Goal: Task Accomplishment & Management: Manage account settings

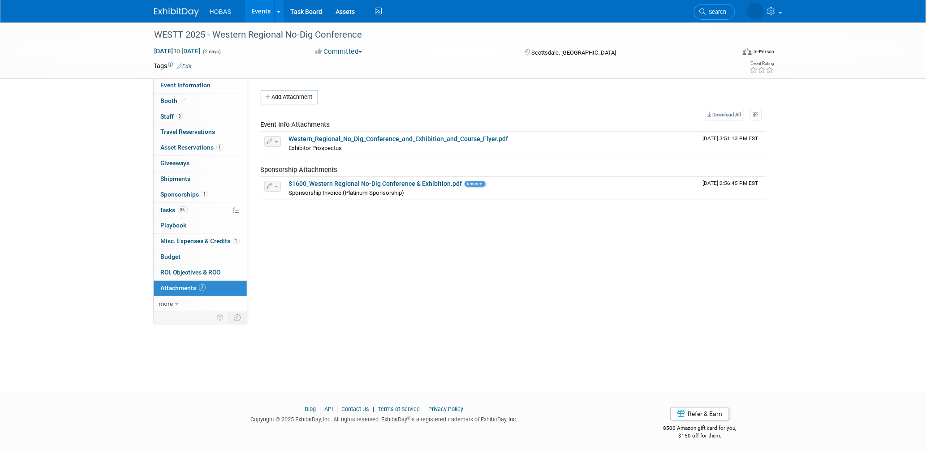
click at [473, 243] on div "SALES INFORMATION Primary Attendees: Owners Engineers Contractors Owners/Engine…" at bounding box center [509, 195] width 525 height 235
click at [169, 207] on span "Tasks 0%" at bounding box center [174, 210] width 28 height 7
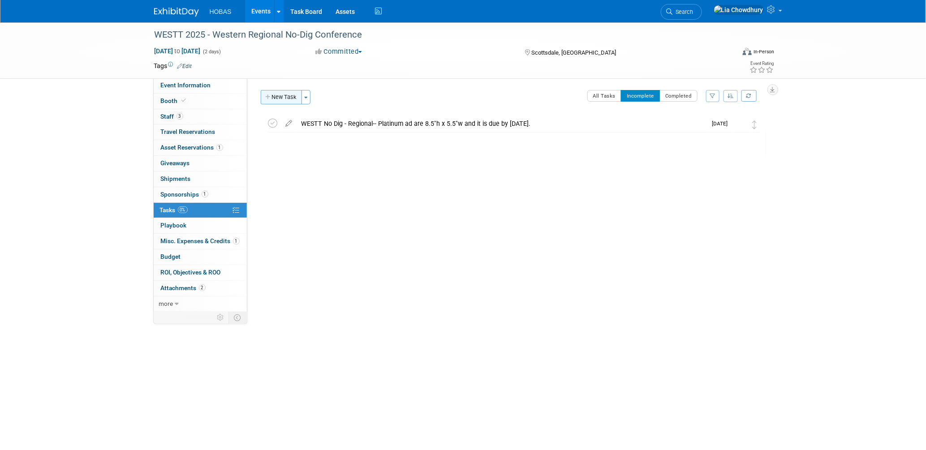
click at [293, 103] on button "New Task" at bounding box center [281, 97] width 41 height 14
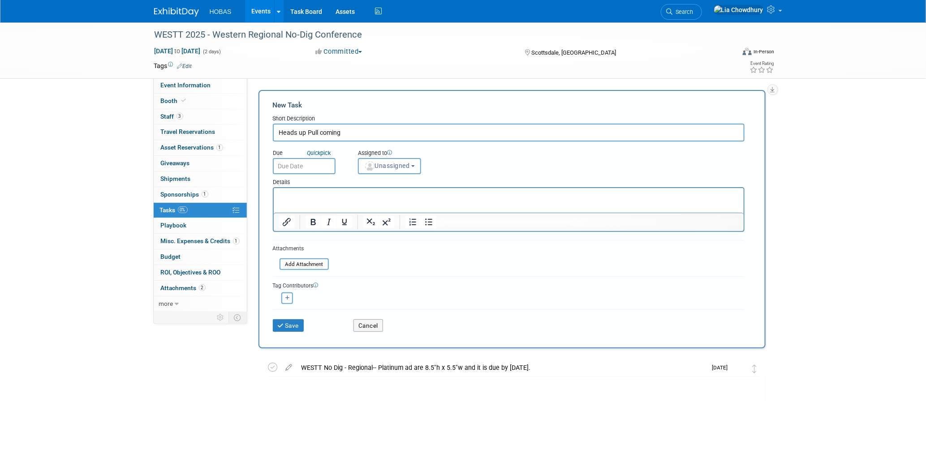
type input "Heads up Pull coming"
click at [314, 198] on p "Rich Text Area. Press ALT-0 for help." at bounding box center [509, 195] width 460 height 9
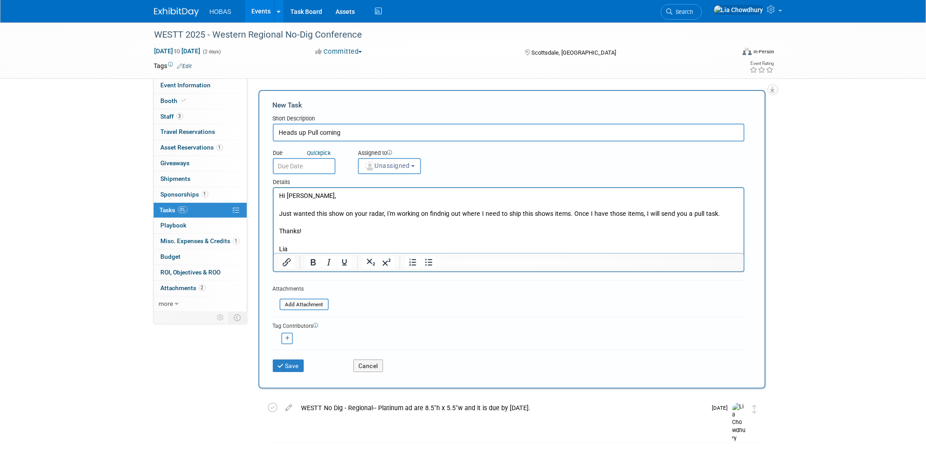
click at [283, 333] on button "button" at bounding box center [287, 339] width 12 height 12
select select
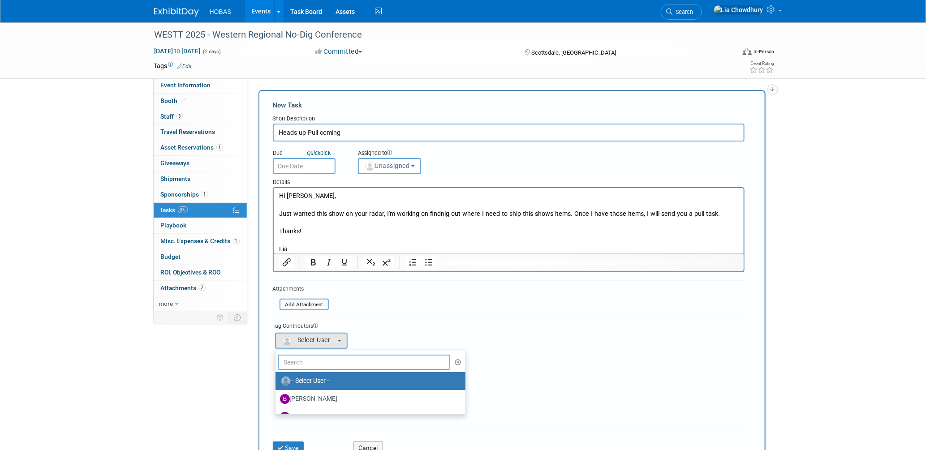
click at [293, 355] on input "text" at bounding box center [364, 362] width 173 height 15
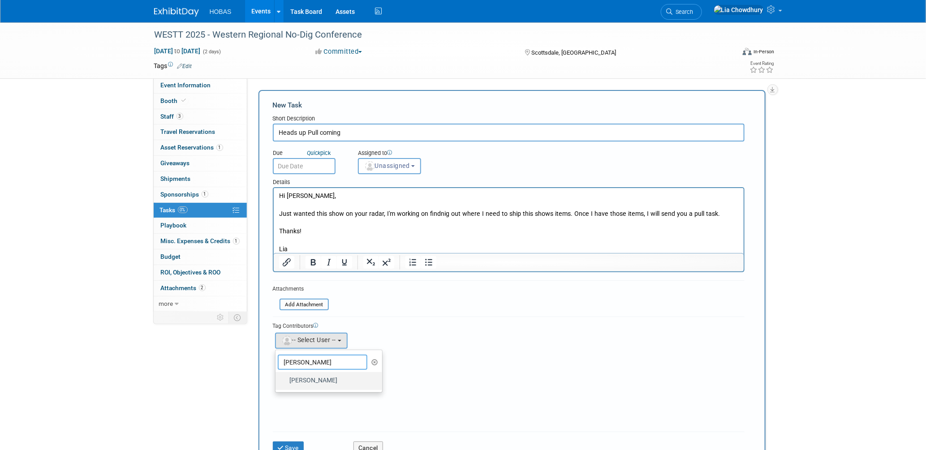
type input "jody"
click at [307, 378] on label "Jody Valentino" at bounding box center [327, 381] width 94 height 14
click at [277, 378] on input "Jody Valentino" at bounding box center [274, 380] width 6 height 6
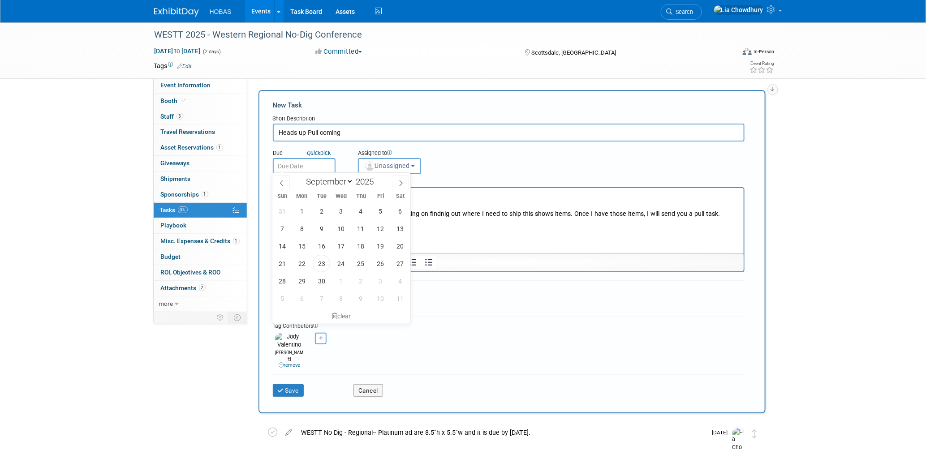
click at [310, 160] on input "text" at bounding box center [304, 166] width 63 height 16
click at [336, 262] on span "24" at bounding box center [340, 263] width 17 height 17
type input "Sep 24, 2025"
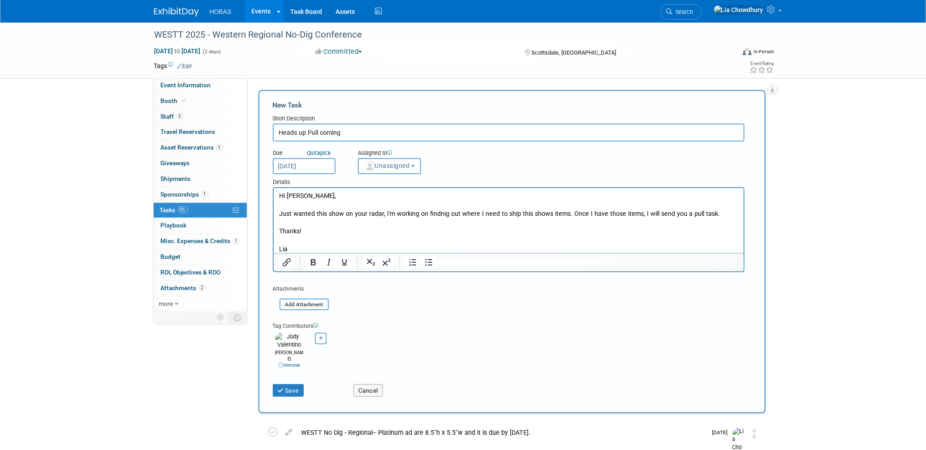
click at [385, 168] on span "Unassigned" at bounding box center [387, 165] width 46 height 7
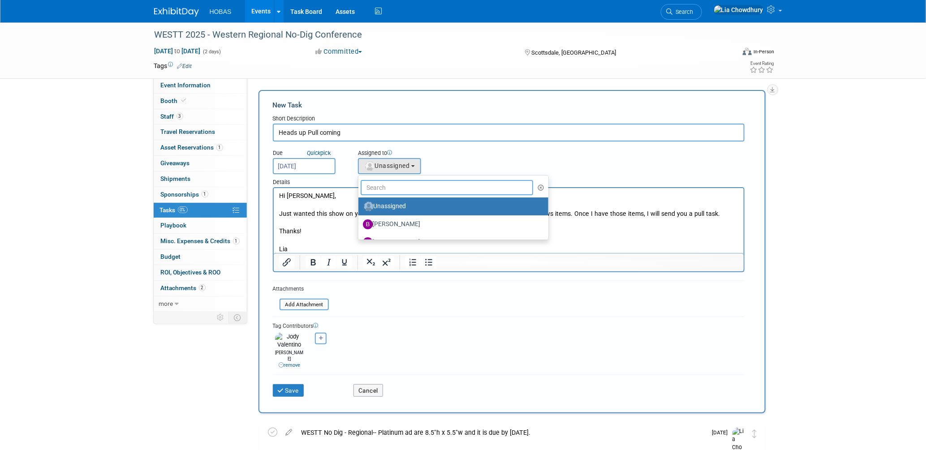
click at [385, 180] on input "text" at bounding box center [447, 187] width 173 height 15
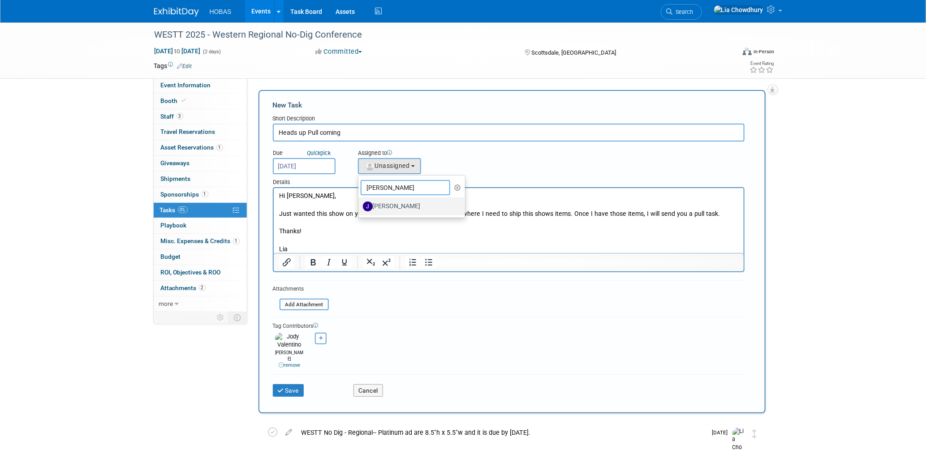
type input "jennifer"
click at [387, 211] on label "Jennifer Jensen" at bounding box center [410, 206] width 94 height 14
click at [360, 208] on input "Jennifer Jensen" at bounding box center [357, 206] width 6 height 6
select select "d0f6870d-8247-47d5-b283-9857073d2f42"
click at [383, 136] on input "Heads up Pull coming" at bounding box center [509, 133] width 472 height 18
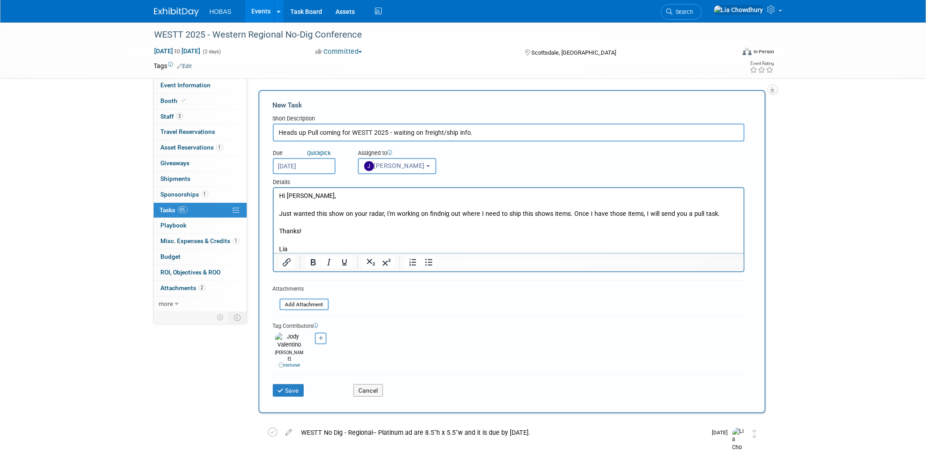
type input "Heads up Pull coming for WESTT 2025 - waiting on freight/ship info."
click at [312, 379] on div "Save" at bounding box center [306, 388] width 81 height 18
click at [302, 384] on button "Save" at bounding box center [288, 390] width 31 height 13
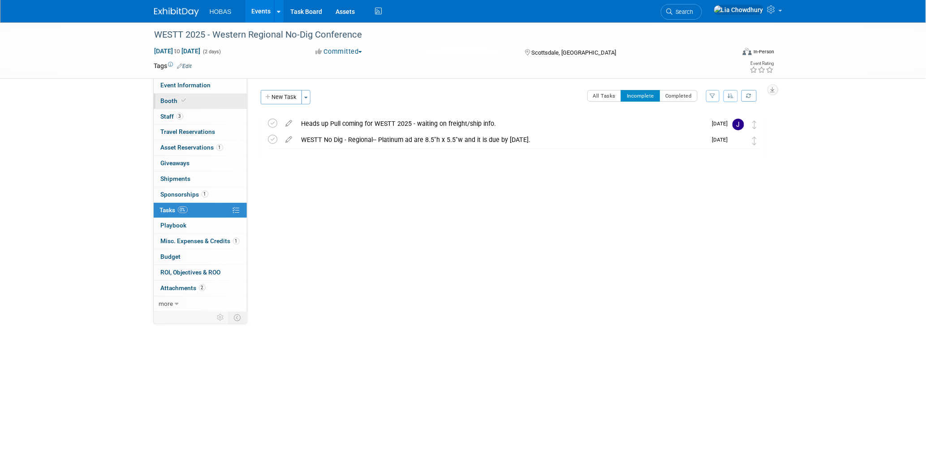
click at [165, 96] on link "Booth" at bounding box center [200, 101] width 93 height 15
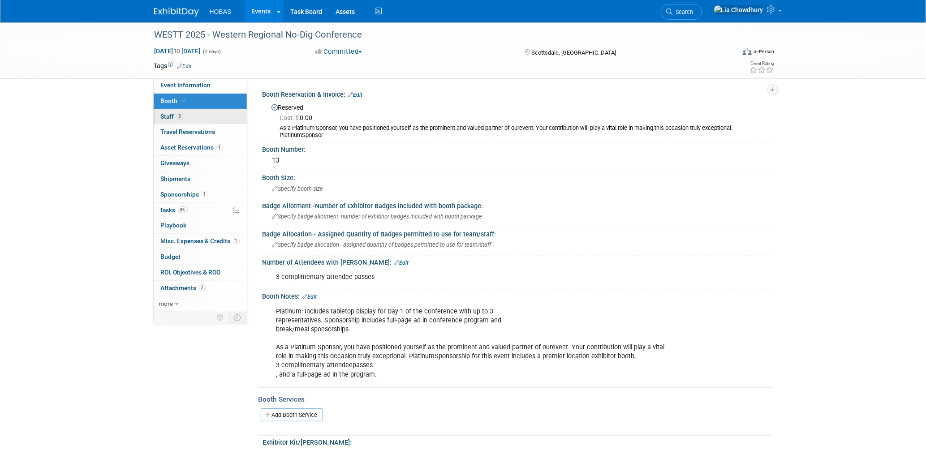
click at [177, 116] on span "3" at bounding box center [180, 116] width 7 height 7
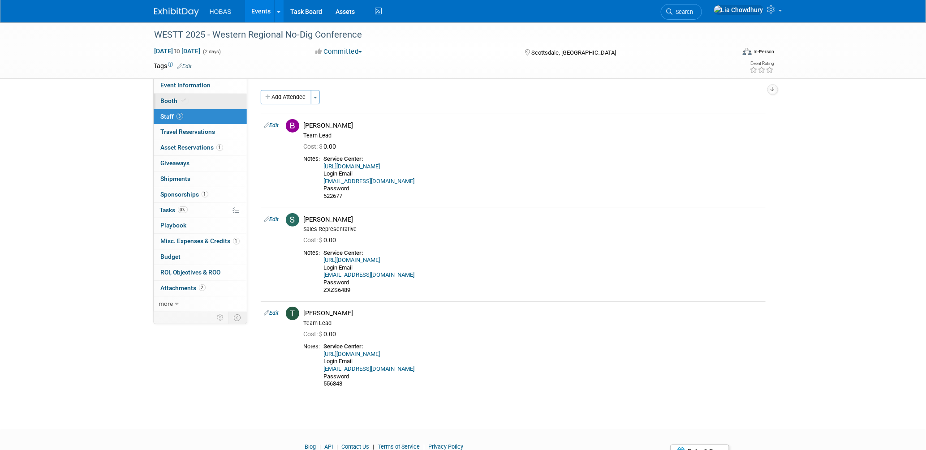
click at [168, 98] on span "Booth" at bounding box center [174, 100] width 27 height 7
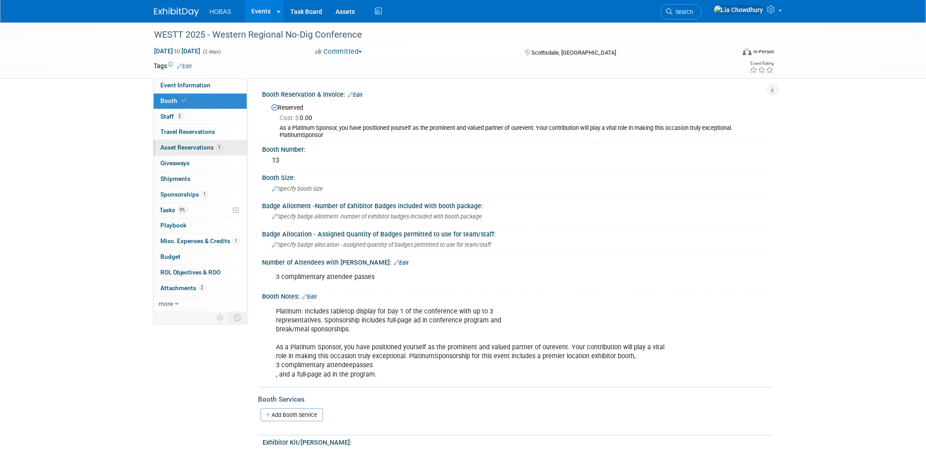
click at [177, 151] on link "1 Asset Reservations 1" at bounding box center [200, 147] width 93 height 15
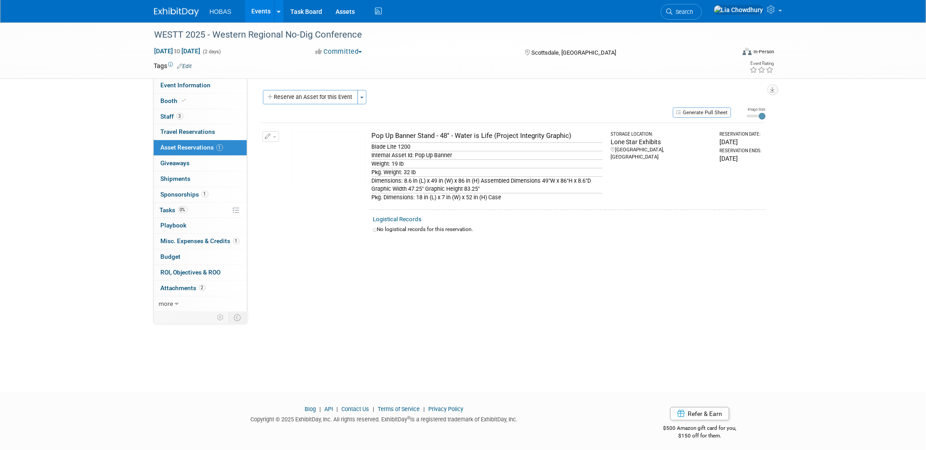
click at [318, 160] on img at bounding box center [329, 159] width 74 height 56
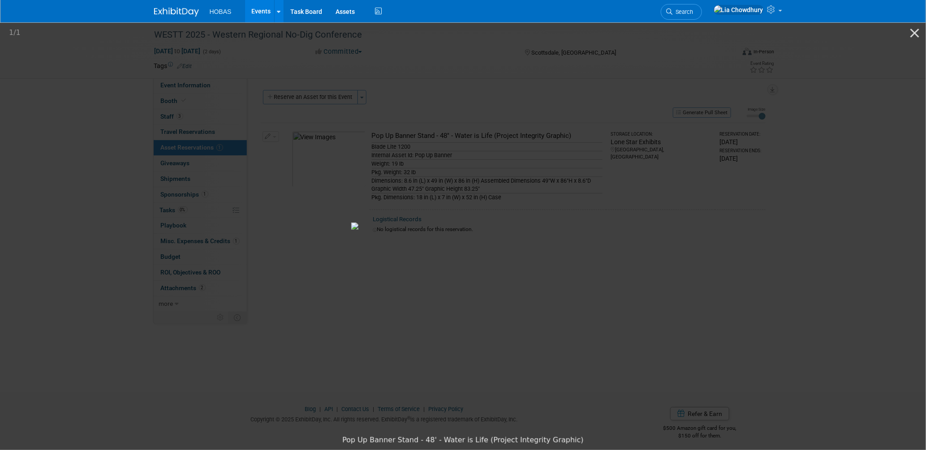
click at [279, 330] on picture at bounding box center [463, 226] width 926 height 410
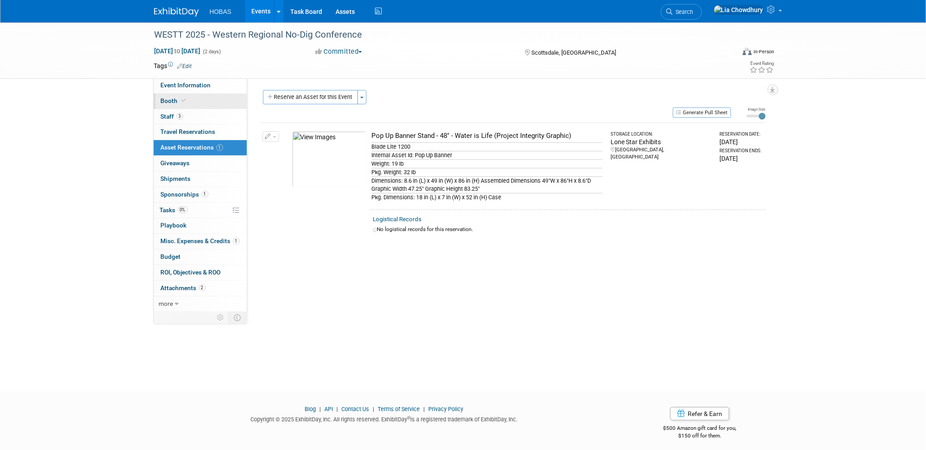
click at [180, 100] on span at bounding box center [184, 100] width 8 height 7
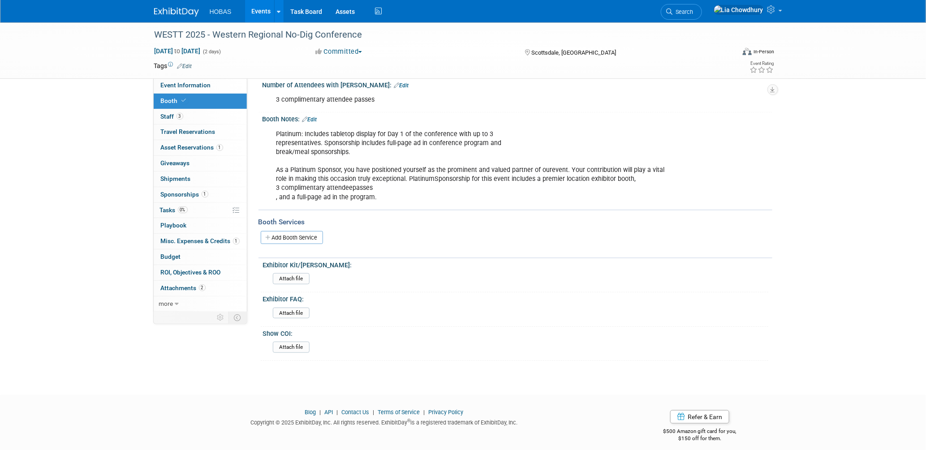
scroll to position [78, 0]
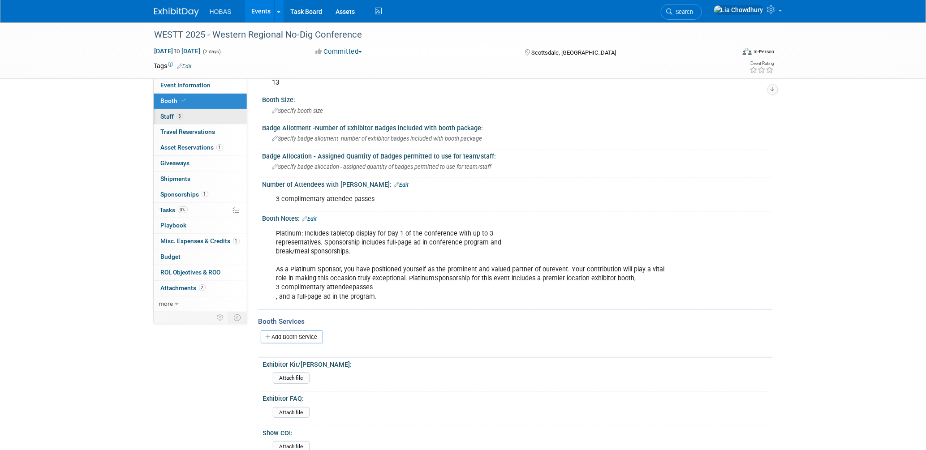
click at [179, 110] on link "3 Staff 3" at bounding box center [200, 116] width 93 height 15
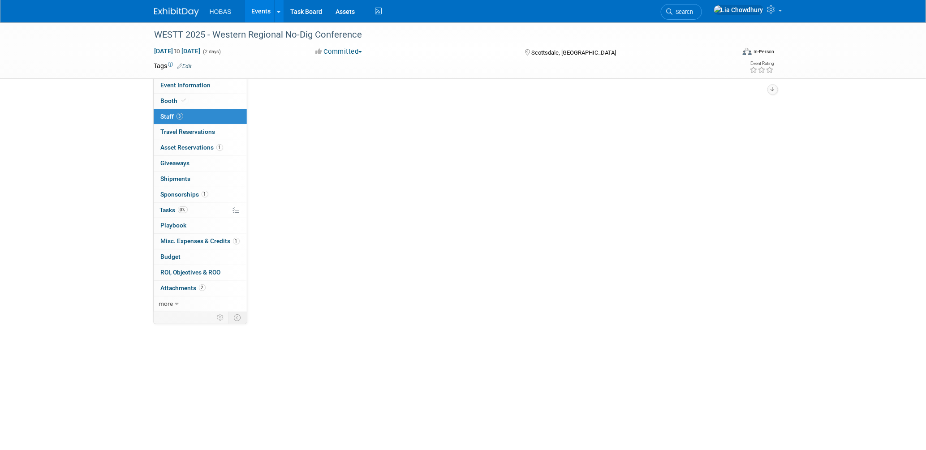
scroll to position [0, 0]
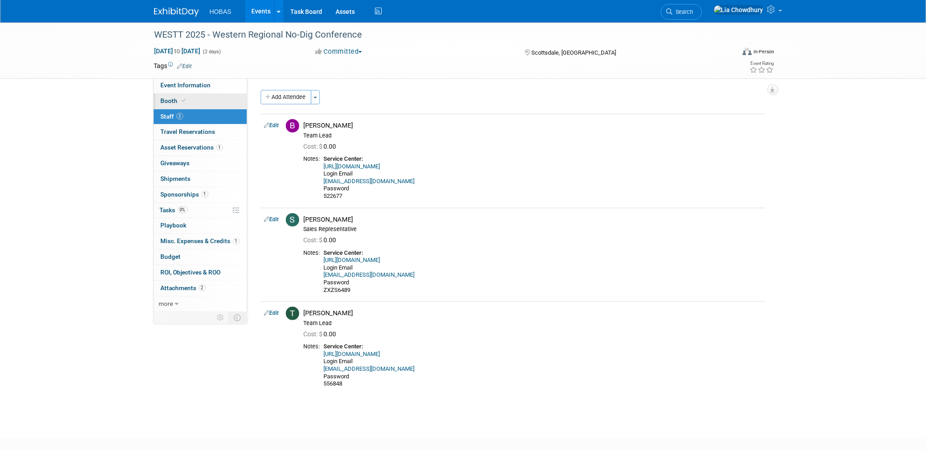
click at [175, 100] on span "Booth" at bounding box center [174, 100] width 27 height 7
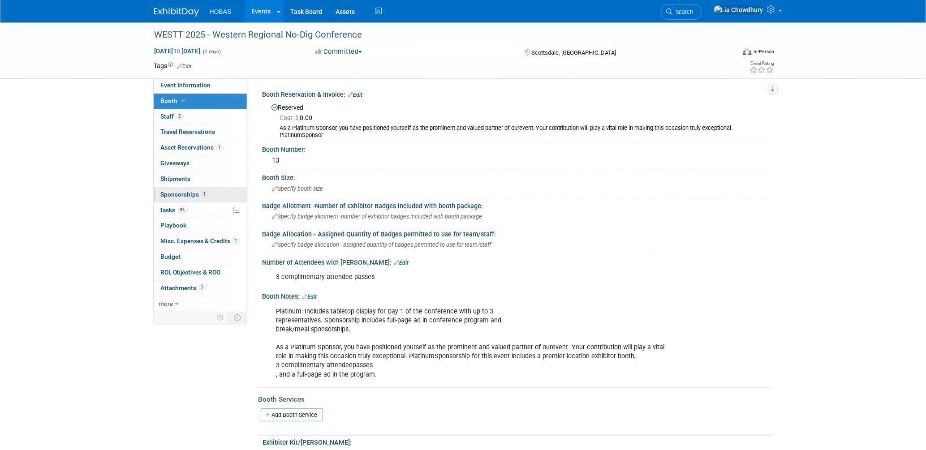
click at [182, 189] on link "1 Sponsorships 1" at bounding box center [200, 194] width 93 height 15
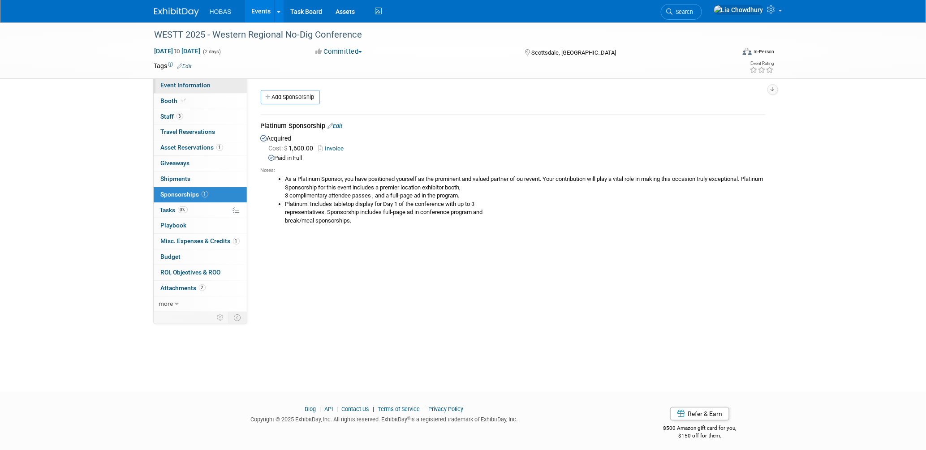
click at [192, 87] on span "Event Information" at bounding box center [186, 85] width 50 height 7
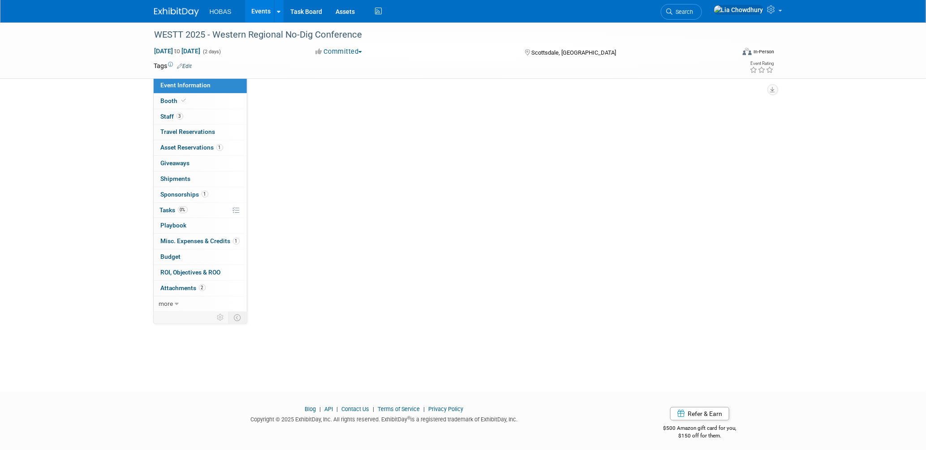
select select "Tradeshow Regional"
select select "Trenchless"
select select "Exhibiting and Sponsoring"
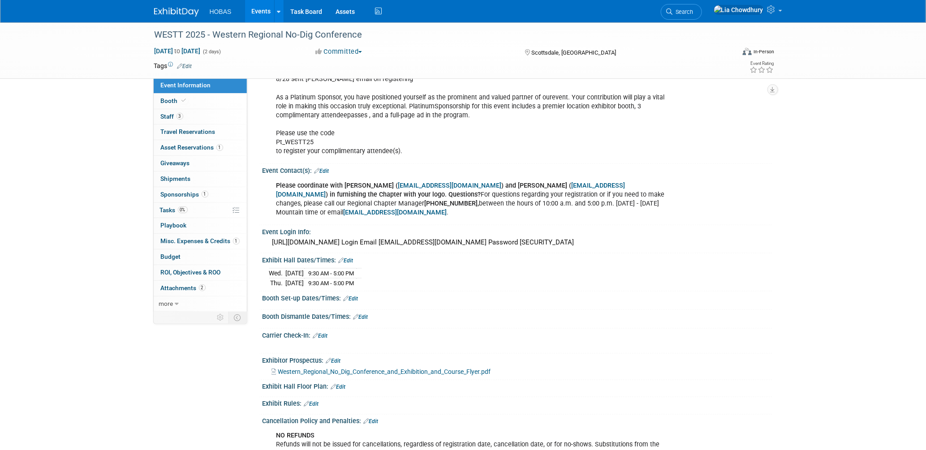
scroll to position [398, 0]
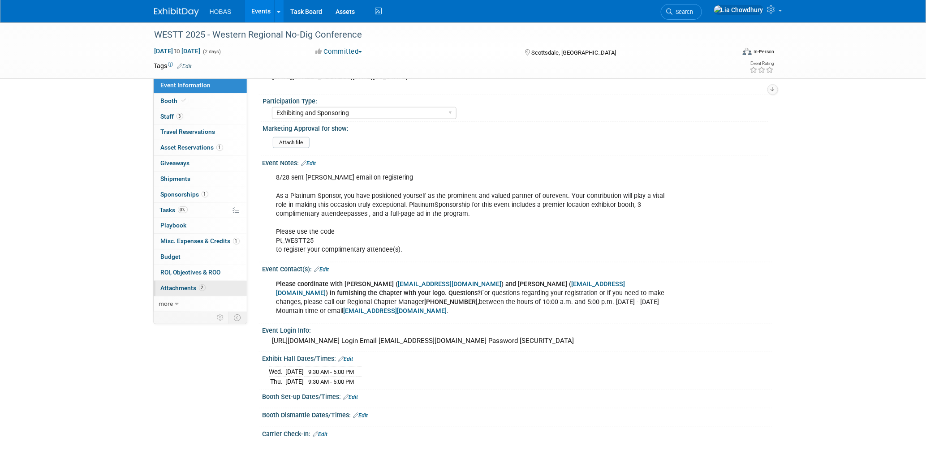
click at [197, 286] on span "Attachments 2" at bounding box center [183, 288] width 45 height 7
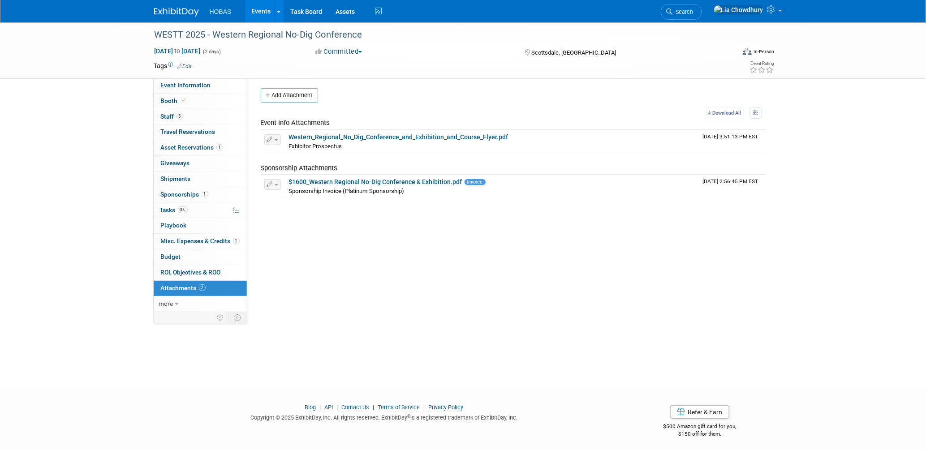
scroll to position [0, 0]
click at [169, 117] on span "Staff 3" at bounding box center [172, 116] width 22 height 7
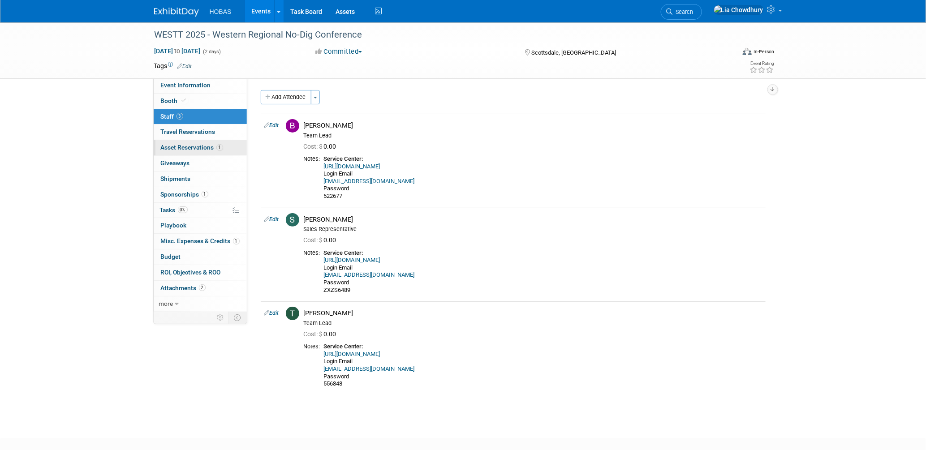
click at [190, 149] on span "Asset Reservations 1" at bounding box center [192, 147] width 62 height 7
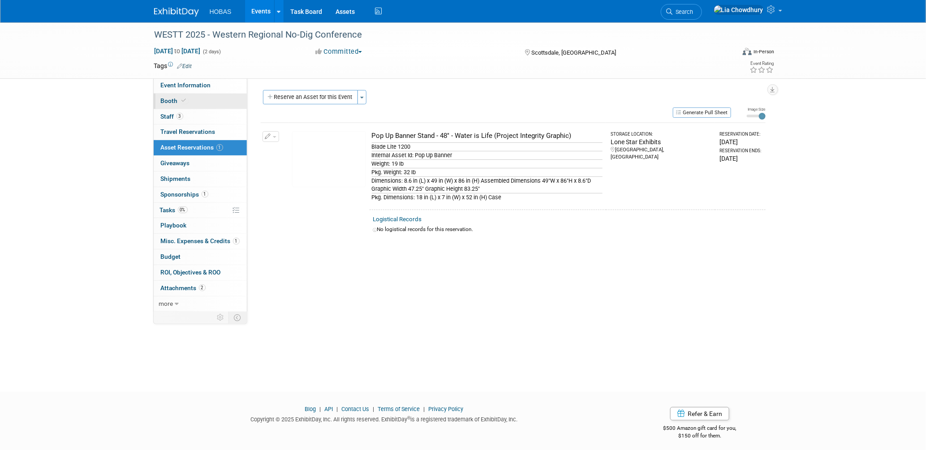
click at [175, 96] on link "Booth" at bounding box center [200, 101] width 93 height 15
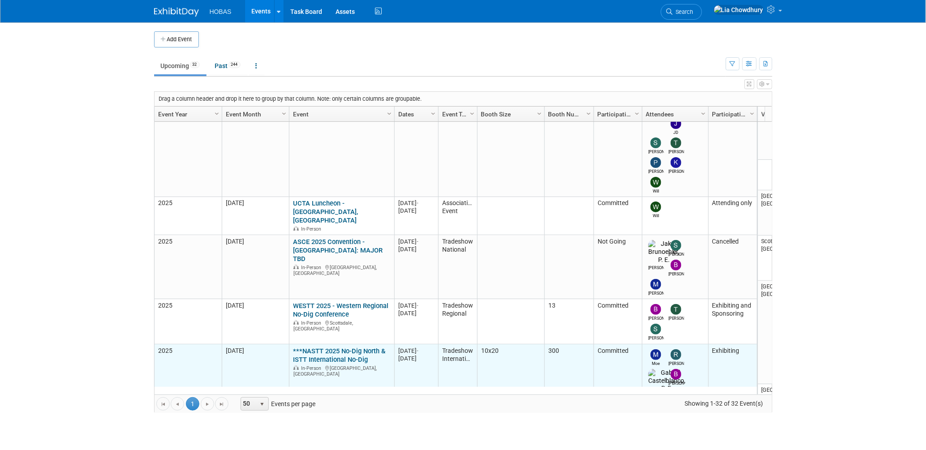
scroll to position [238, 0]
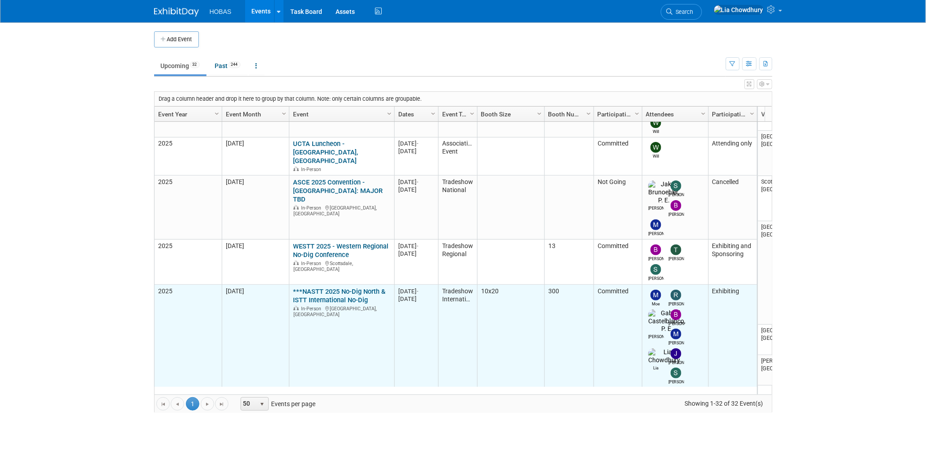
click at [328, 288] on link "***NASTT 2025 No-Dig North & ISTT International No-Dig" at bounding box center [339, 296] width 92 height 17
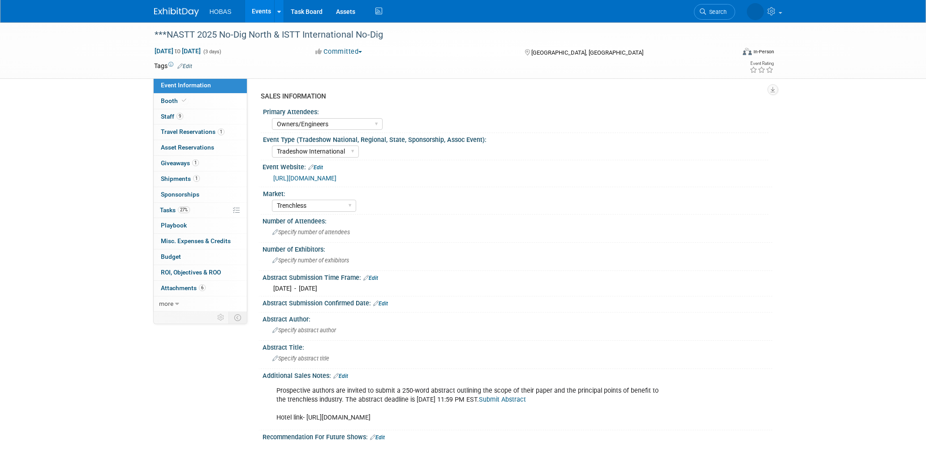
select select "Owners/Engineers"
select select "Tradeshow International"
select select "Trenchless"
select select "Exhibiting"
click at [188, 157] on link "1 Giveaways 1" at bounding box center [200, 163] width 93 height 15
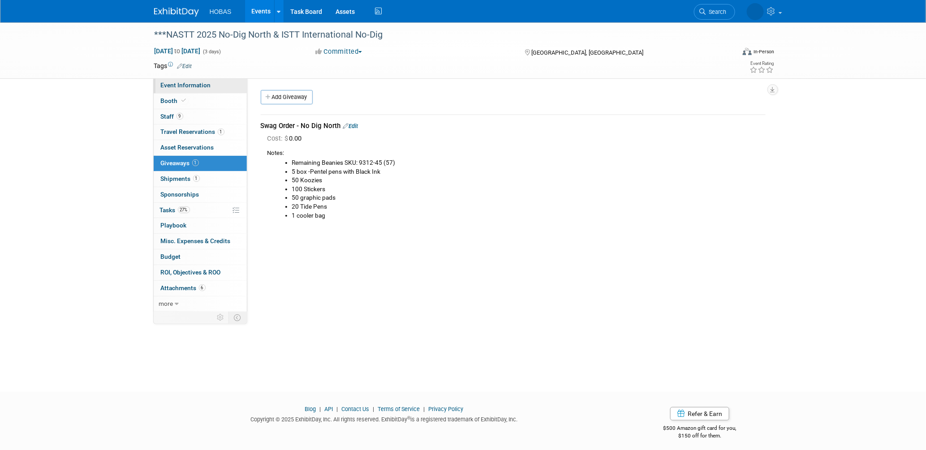
click at [193, 89] on span "Event Information" at bounding box center [186, 85] width 50 height 7
select select "Owners/Engineers"
select select "Tradeshow International"
select select "Trenchless"
select select "Exhibiting"
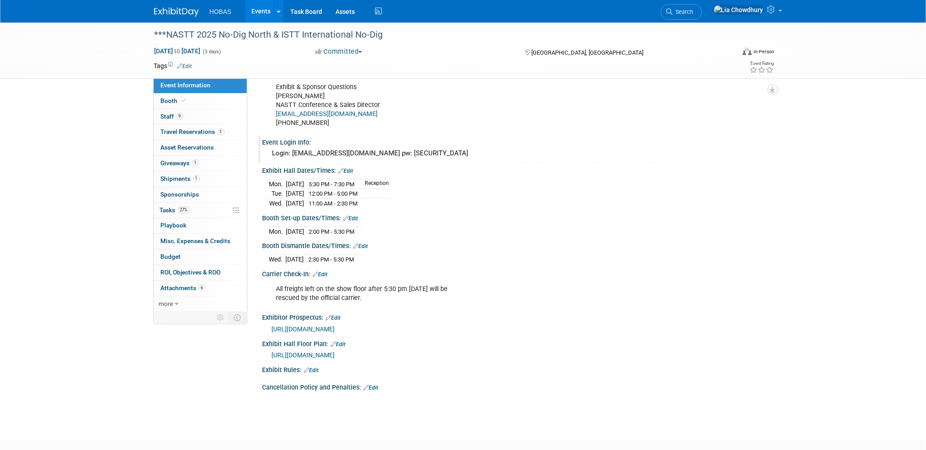
scroll to position [676, 0]
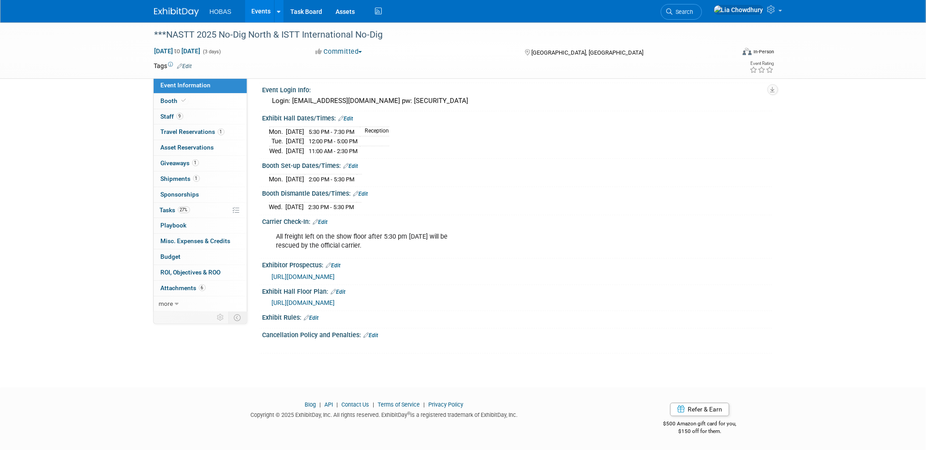
click at [431, 177] on div "Mon. Oct 27, 2025 2:00 PM - 5:30 PM" at bounding box center [517, 178] width 496 height 12
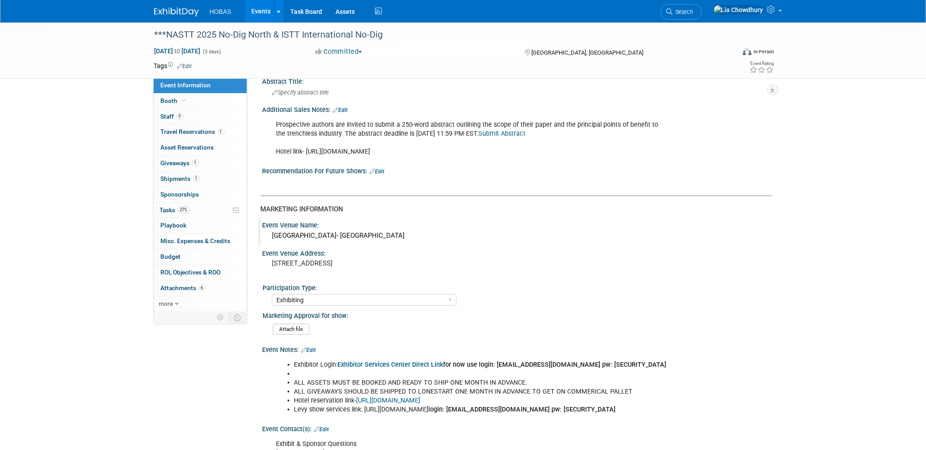
scroll to position [249, 0]
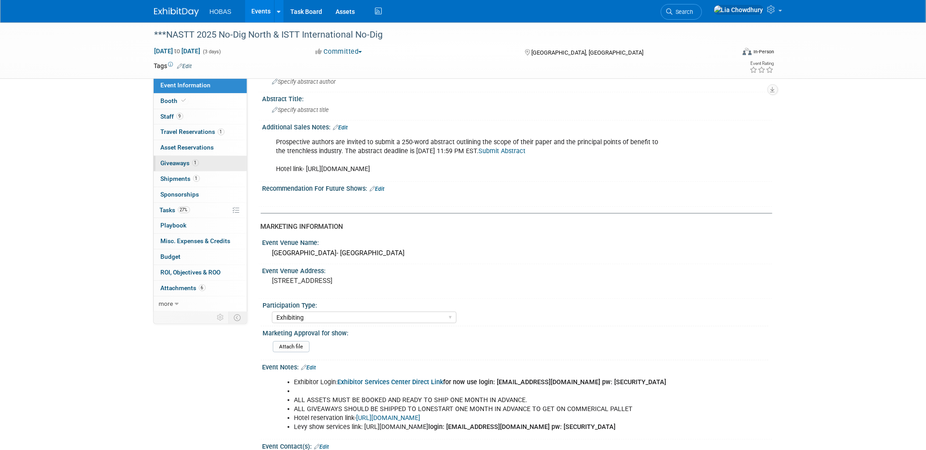
click at [192, 159] on link "1 Giveaways 1" at bounding box center [200, 163] width 93 height 15
